Goal: Book appointment/travel/reservation

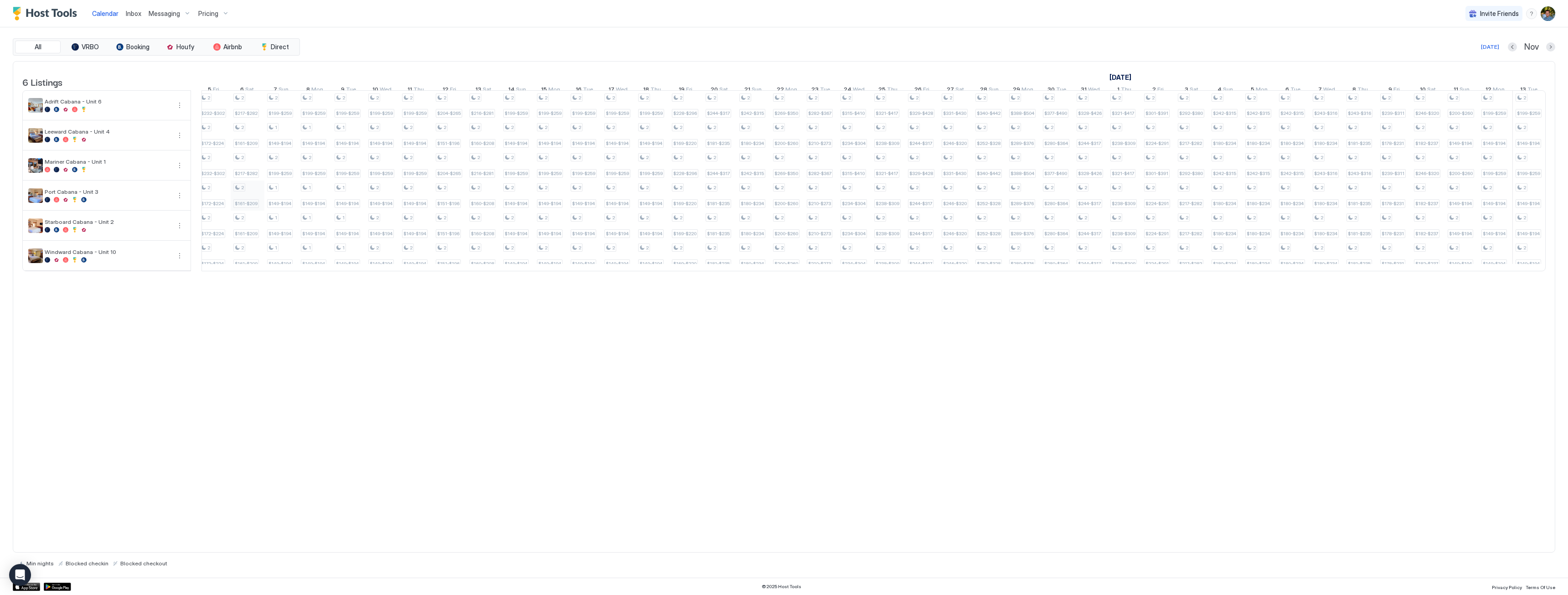
scroll to position [0, 675]
click at [1549, 47] on button "Next month" at bounding box center [1551, 47] width 9 height 9
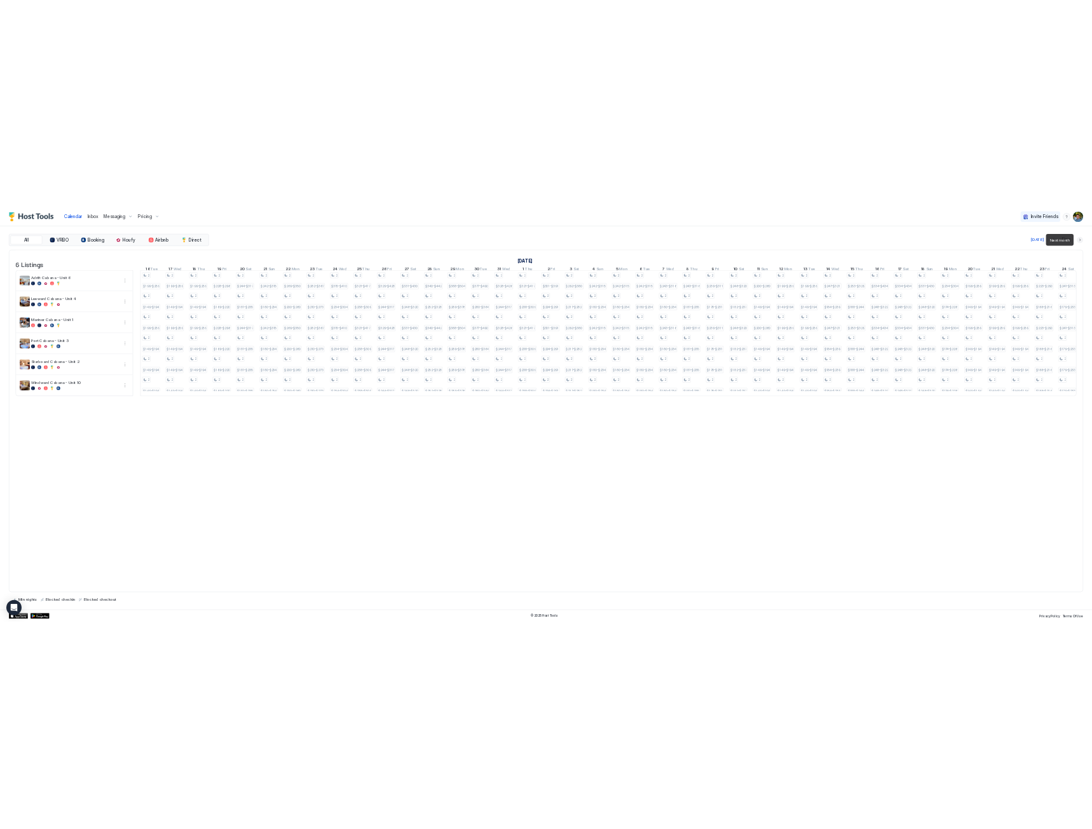
scroll to position [0, 706]
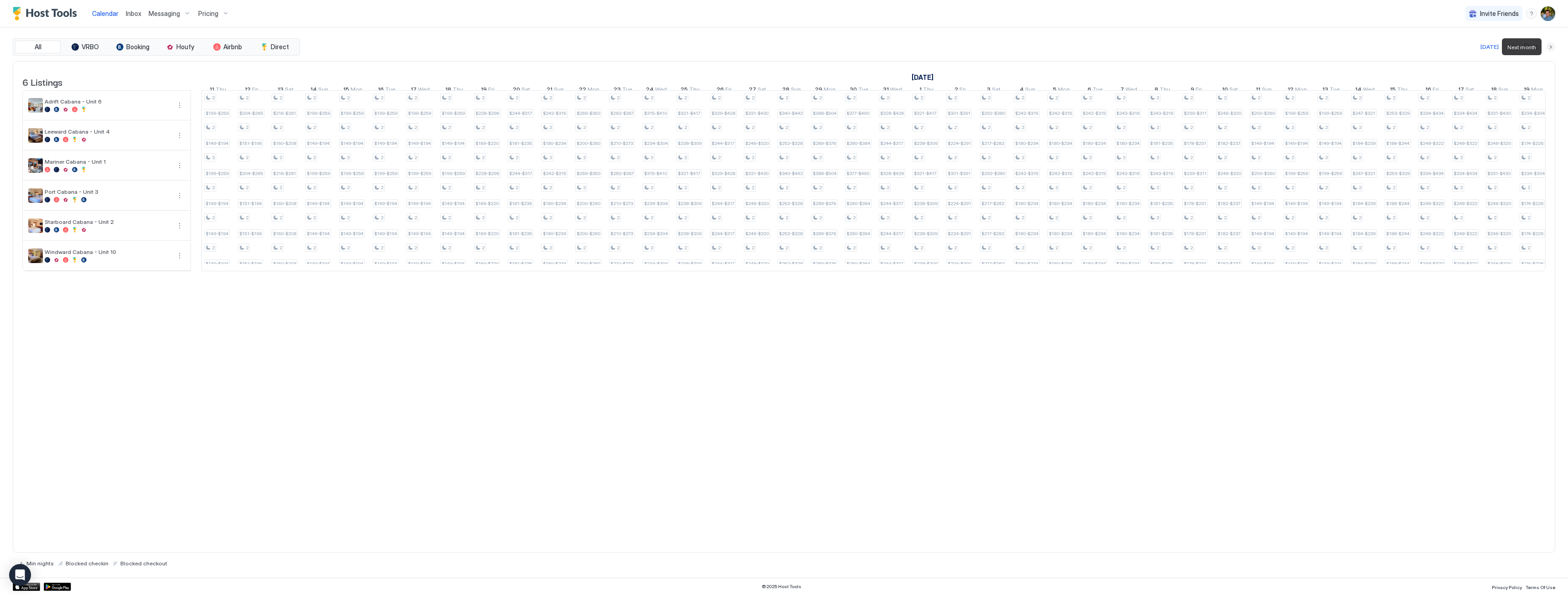
click at [1549, 47] on button "Next month" at bounding box center [1551, 47] width 9 height 9
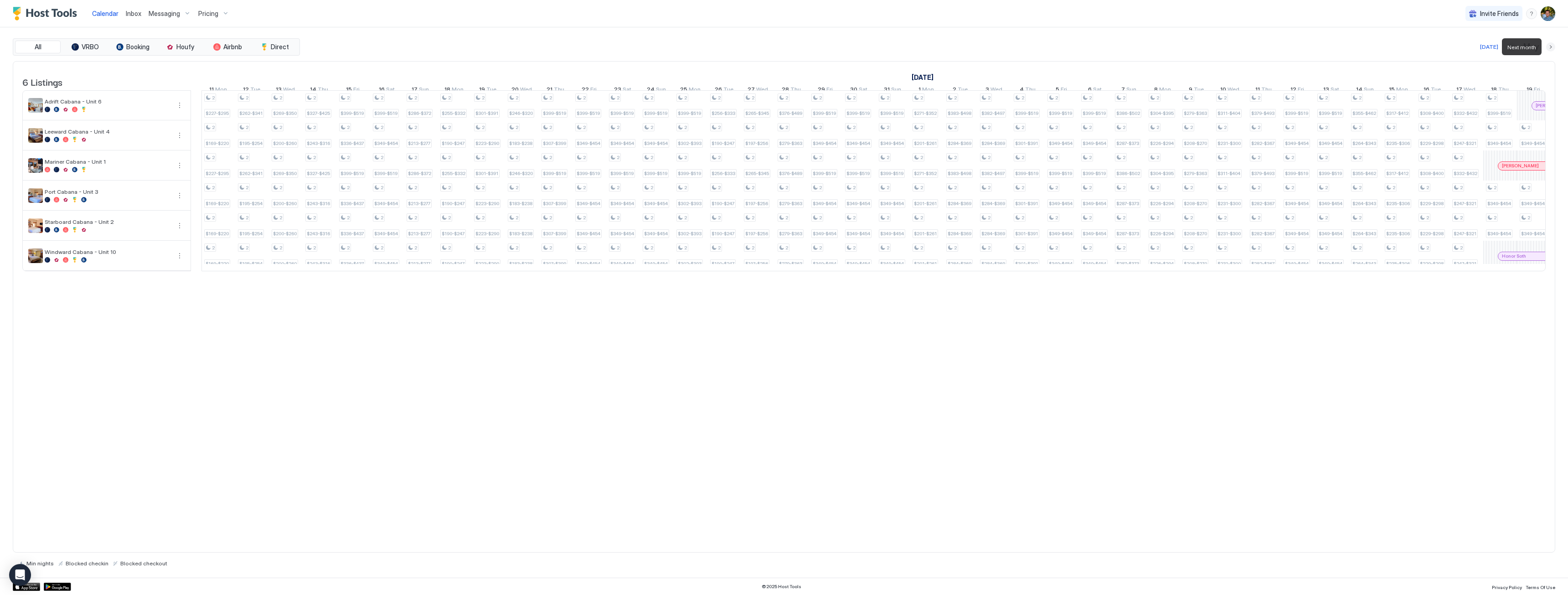
click at [1549, 47] on button "Next month" at bounding box center [1551, 47] width 9 height 9
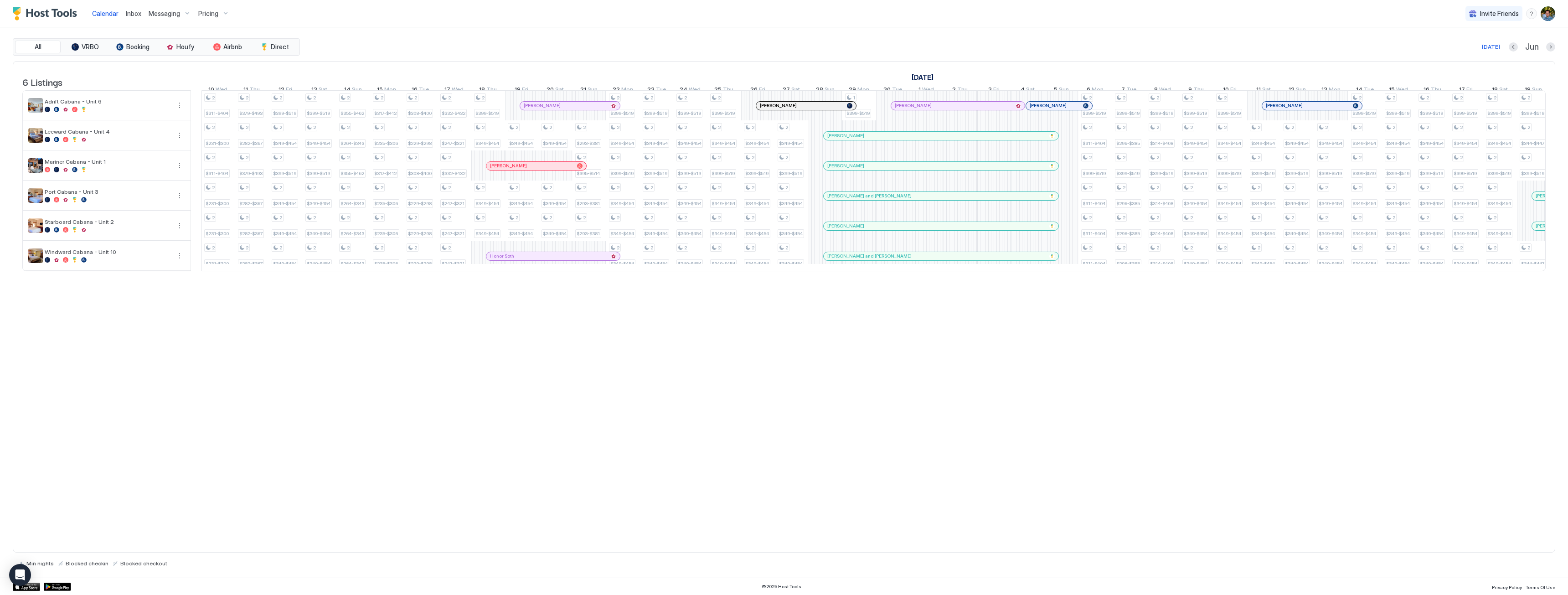
click at [577, 110] on div at bounding box center [577, 106] width 7 height 7
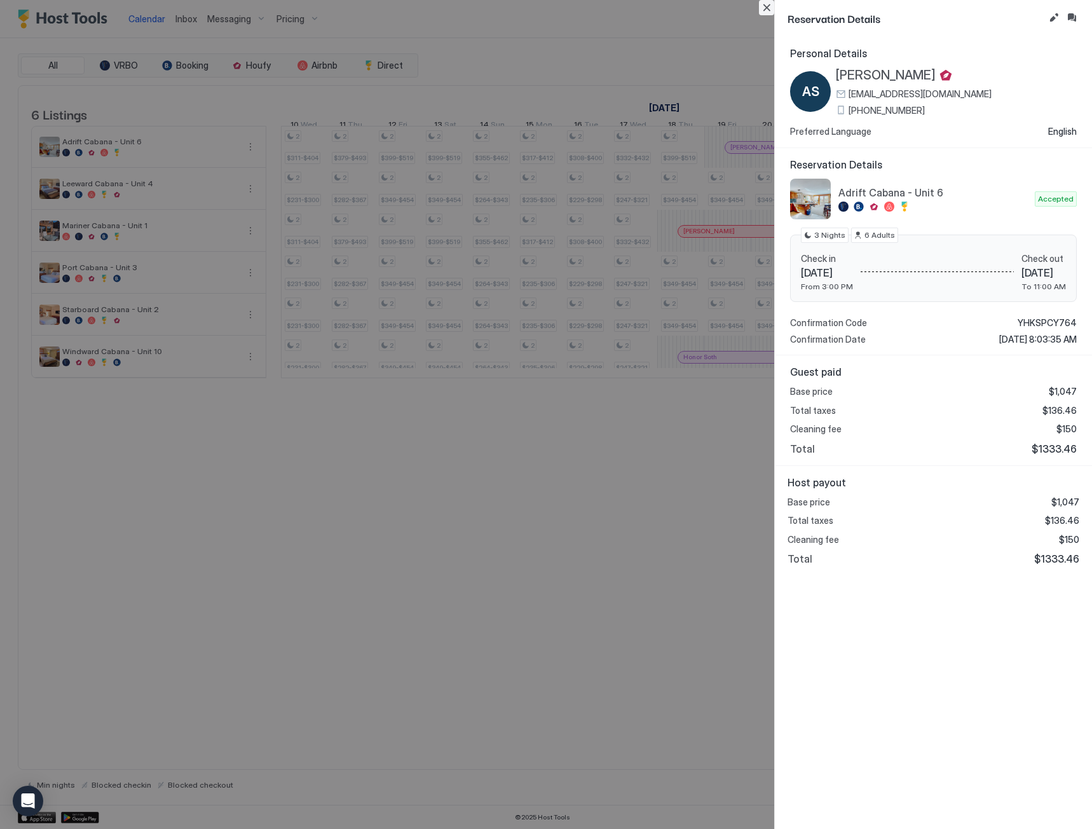
click at [770, 8] on button "Close" at bounding box center [766, 7] width 15 height 15
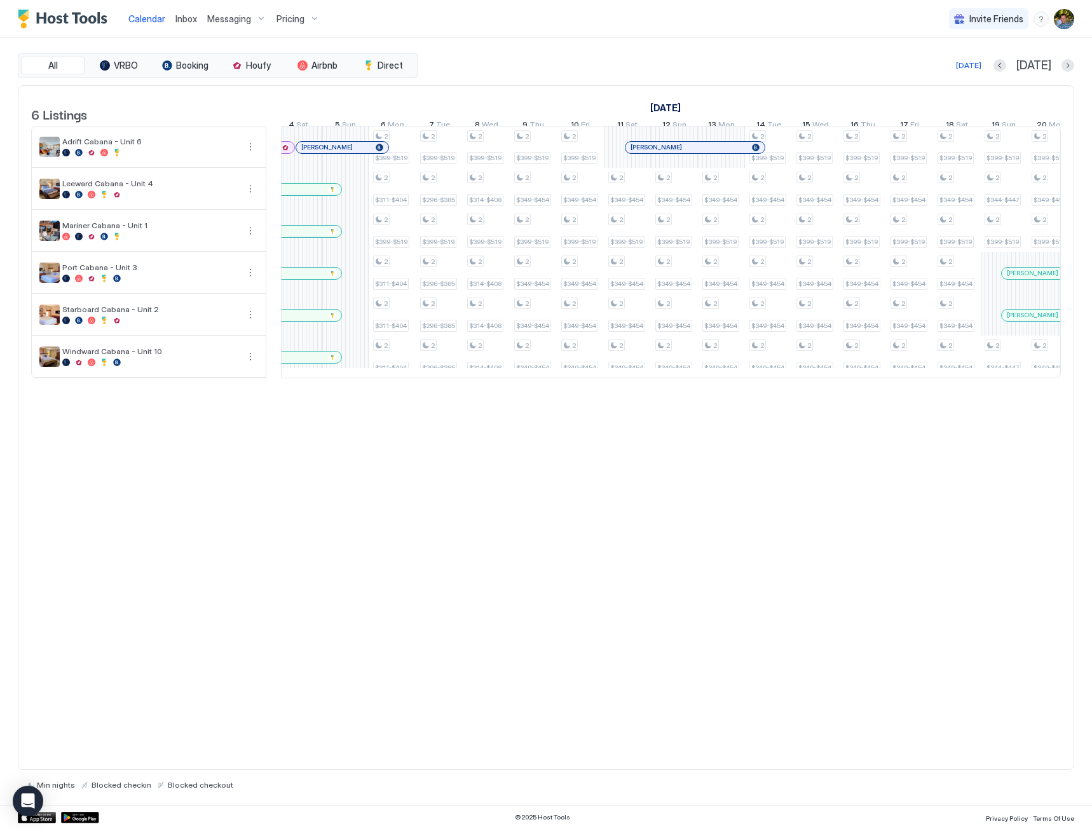
scroll to position [0, 2065]
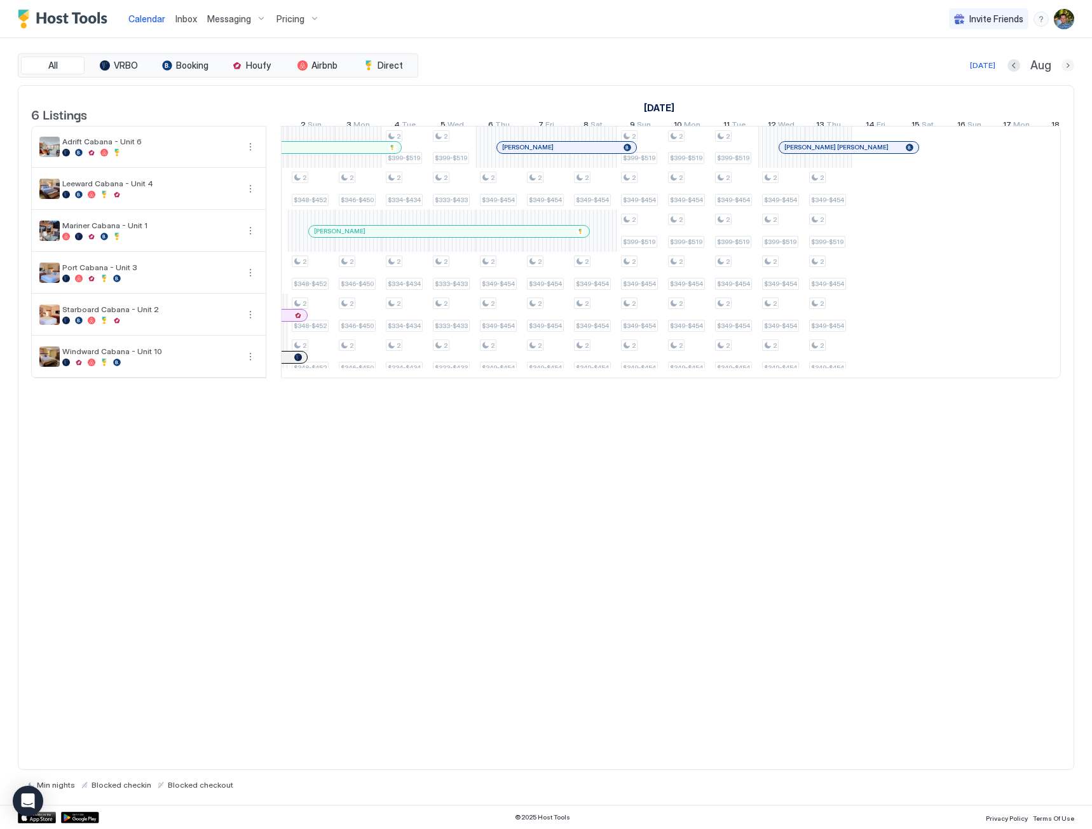
click at [1068, 65] on button "Next month" at bounding box center [1067, 65] width 13 height 13
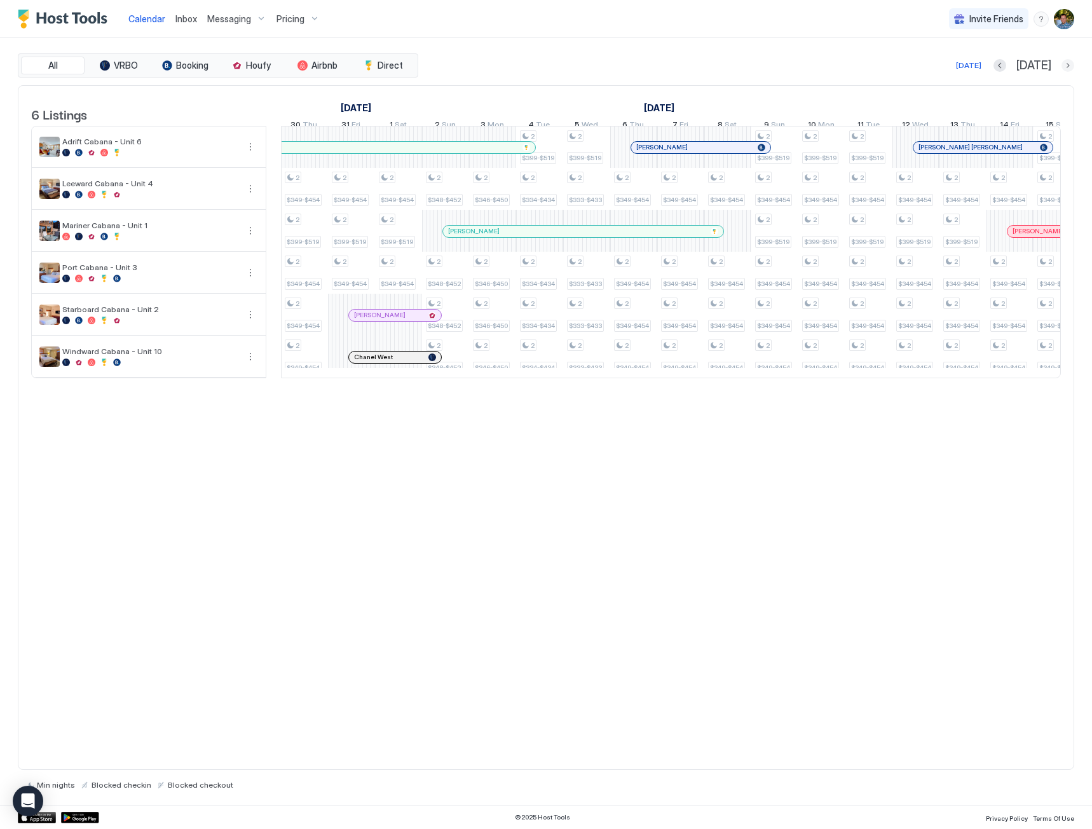
click at [1066, 65] on button "Next month" at bounding box center [1067, 65] width 13 height 13
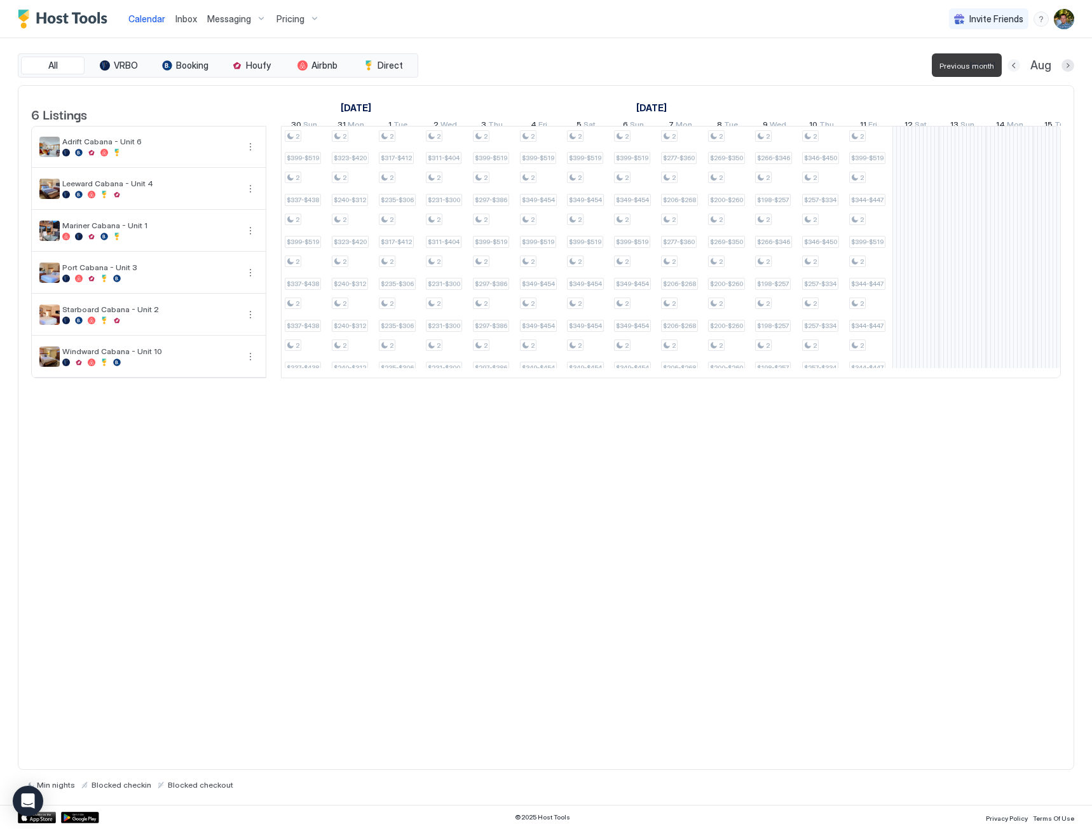
click at [1014, 65] on button "Previous month" at bounding box center [1013, 65] width 13 height 13
